Goal: Task Accomplishment & Management: Complete application form

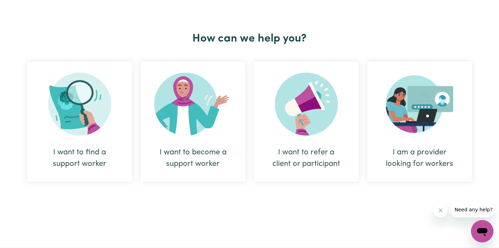
scroll to position [247, 0]
click at [189, 107] on img at bounding box center [193, 103] width 78 height 63
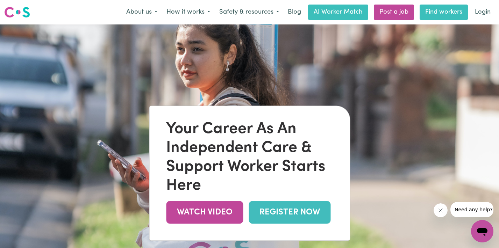
click at [432, 17] on link "Find workers" at bounding box center [443, 12] width 48 height 15
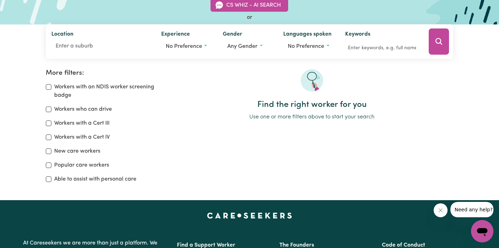
scroll to position [70, 0]
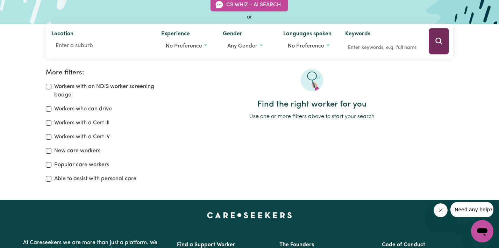
click at [448, 36] on button "Search" at bounding box center [439, 41] width 20 height 26
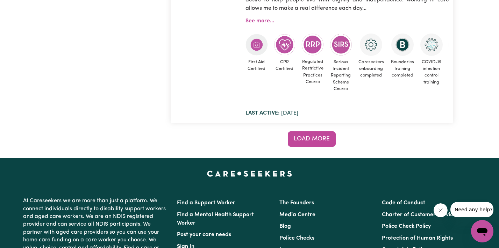
scroll to position [6467, 0]
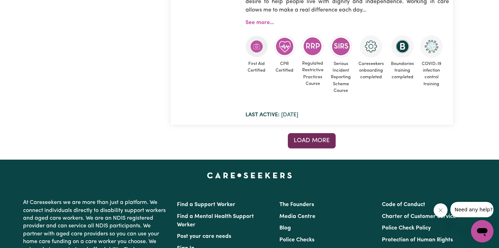
click at [317, 138] on span "Load more" at bounding box center [312, 141] width 36 height 6
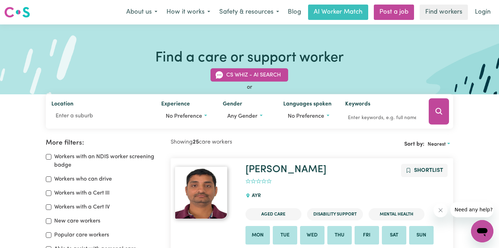
scroll to position [0, 0]
click at [394, 12] on link "Post a job" at bounding box center [394, 12] width 40 height 15
